Goal: Complete application form: Complete application form

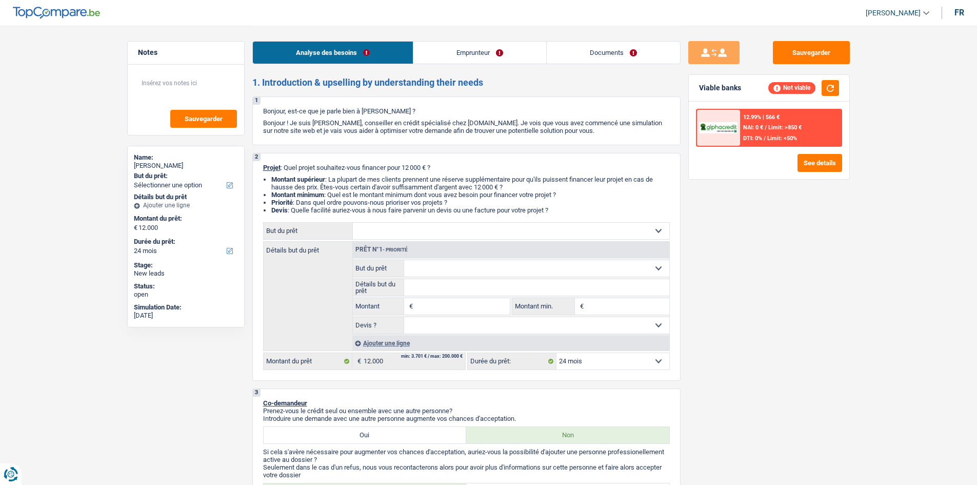
select select "24"
select select "mutuality"
select select "mutualityIndemnity"
select select "24"
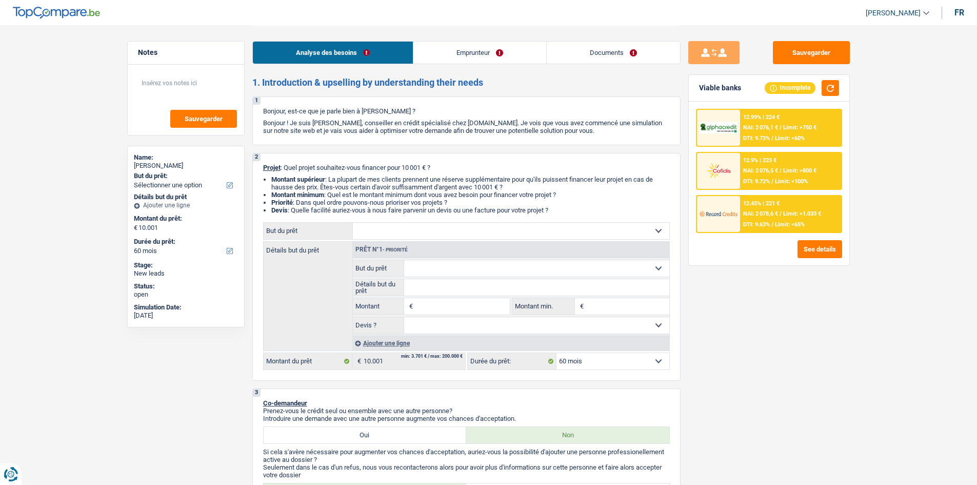
select select "60"
select select "invalid"
select select "disabilityPension"
select select "ownerWithoutMortgage"
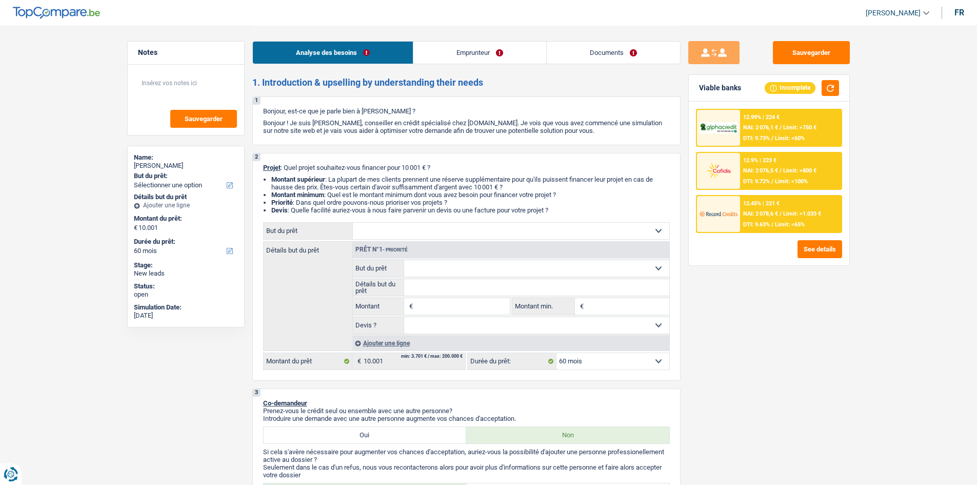
select select "60"
